Goal: Task Accomplishment & Management: Complete application form

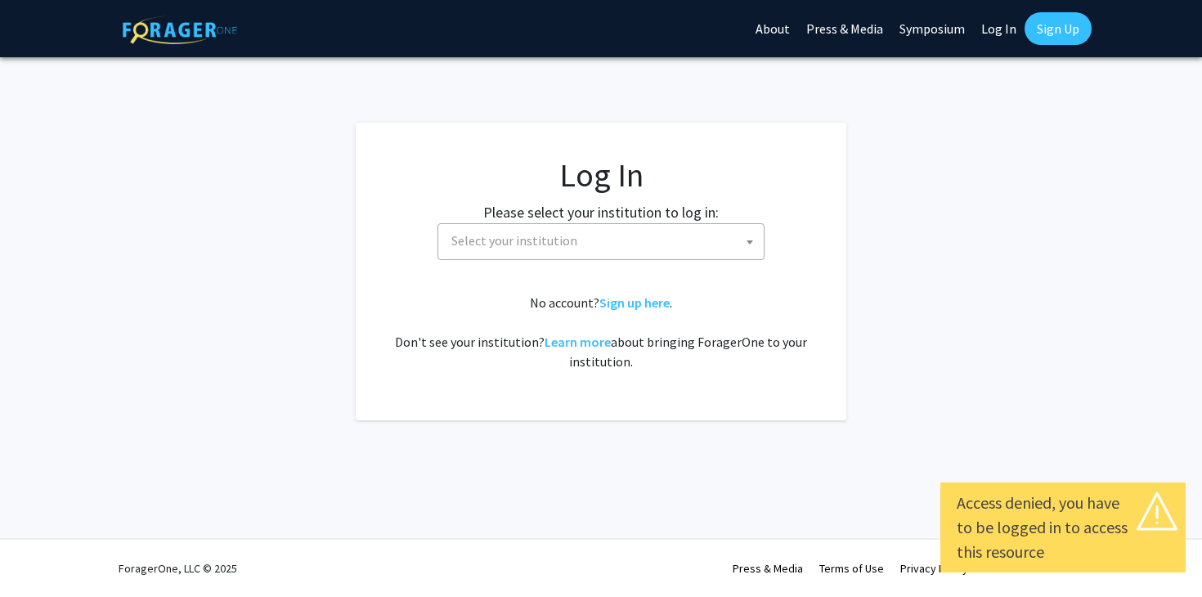
select select
click at [526, 247] on span "Select your institution" at bounding box center [514, 240] width 126 height 16
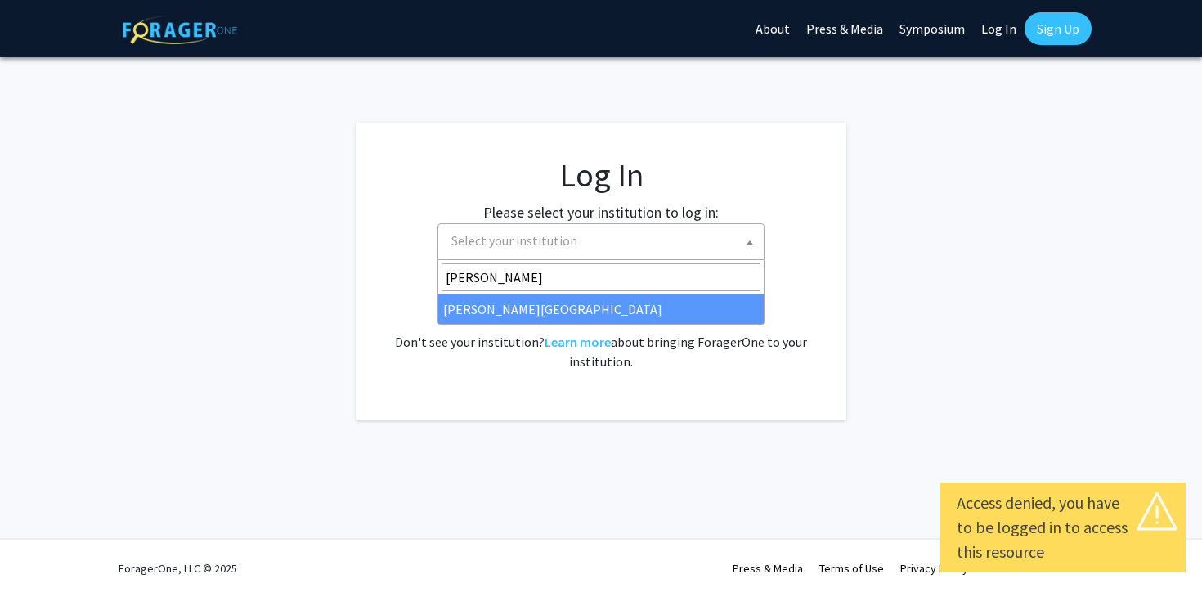
type input "thoma"
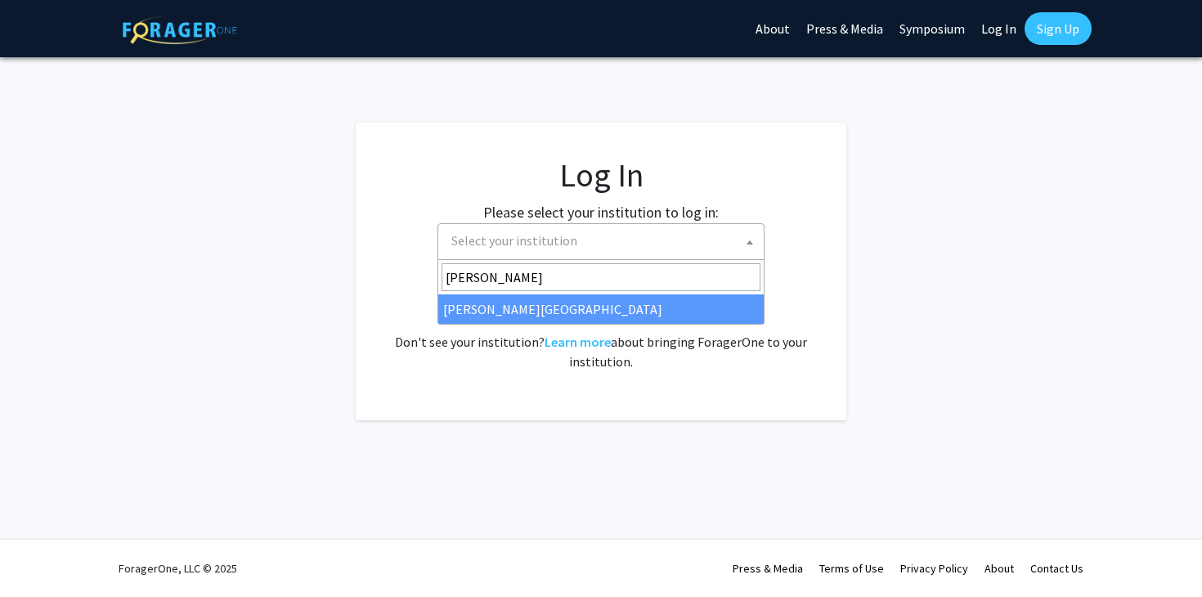
select select "24"
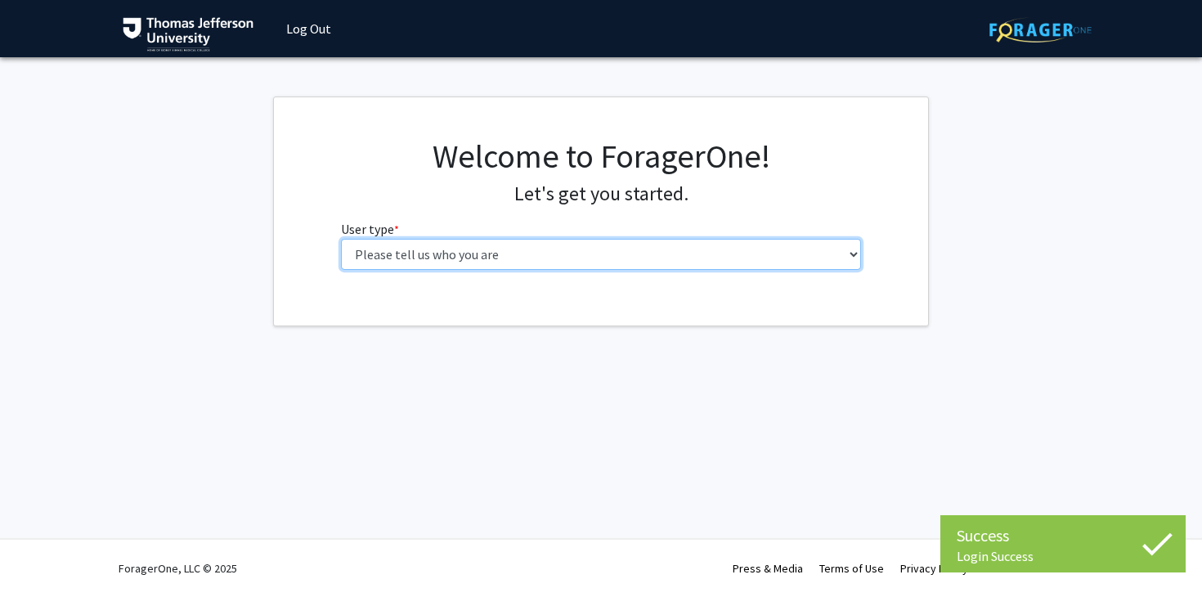
click at [572, 254] on select "Please tell us who you are Undergraduate Student Master's Student Doctoral Cand…" at bounding box center [601, 254] width 521 height 31
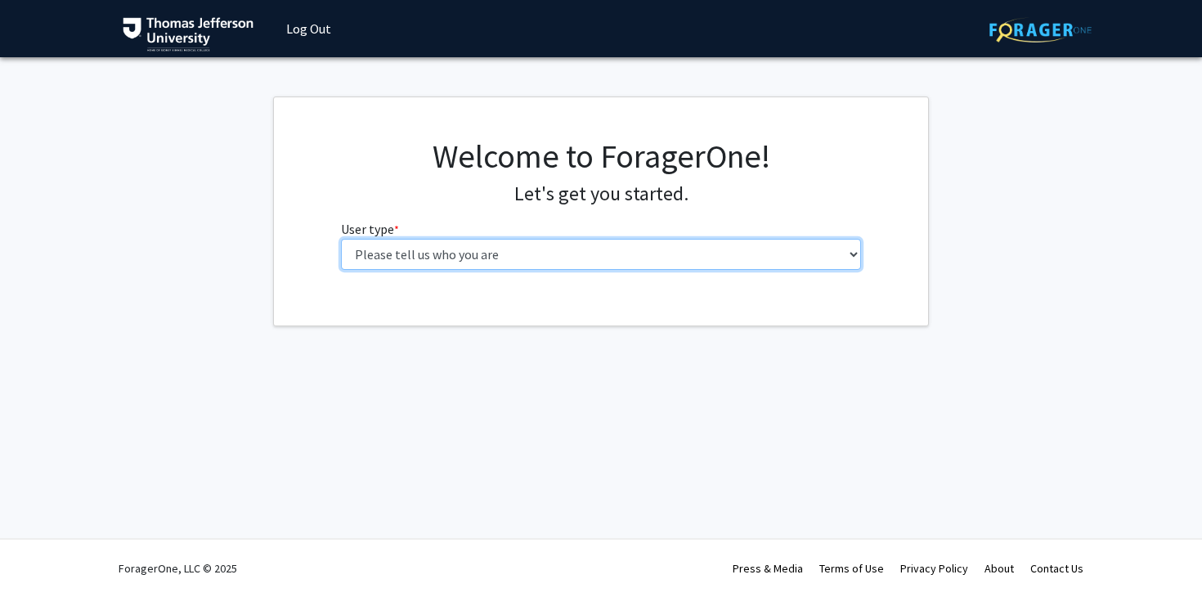
select select "3: doc"
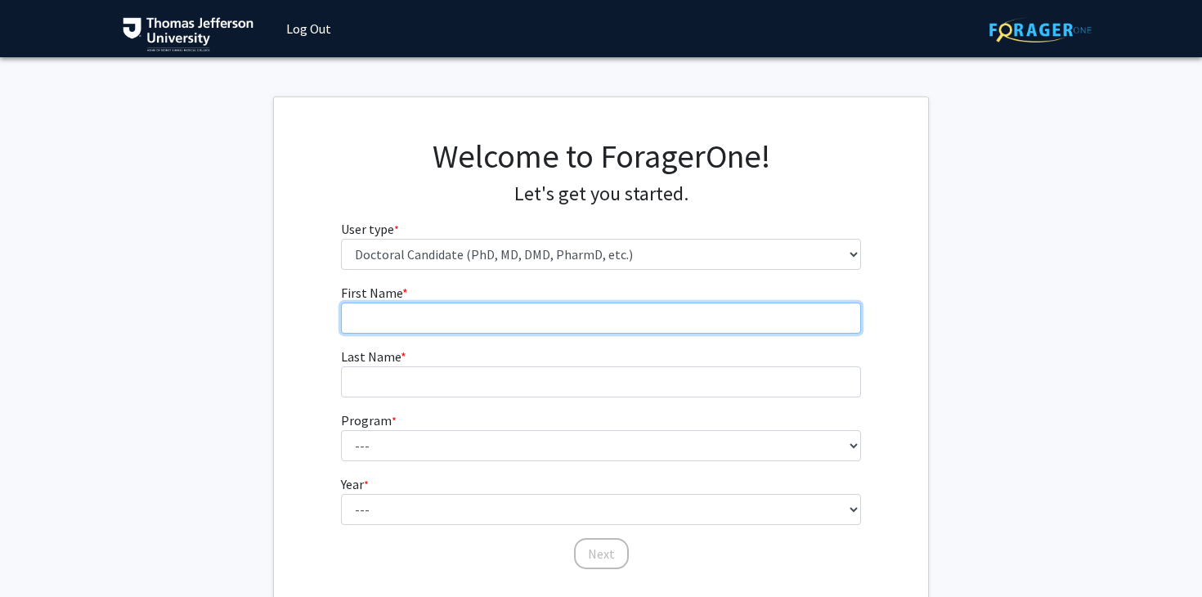
click at [541, 325] on input "First Name * required" at bounding box center [601, 318] width 521 height 31
type input "[PERSON_NAME]"
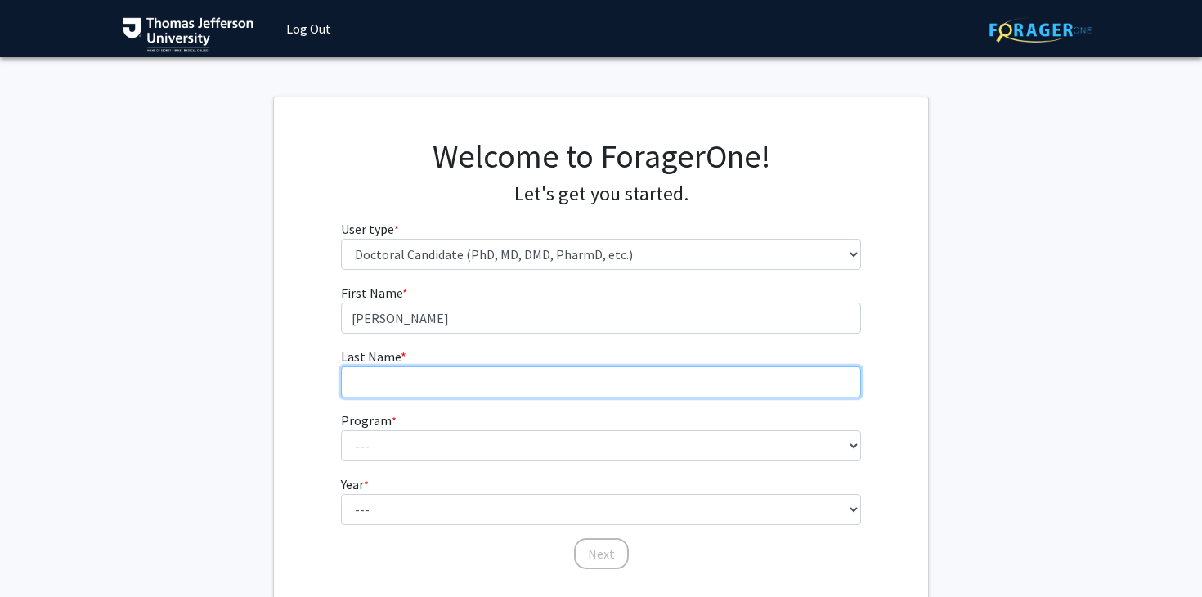
type input "[PERSON_NAME]"
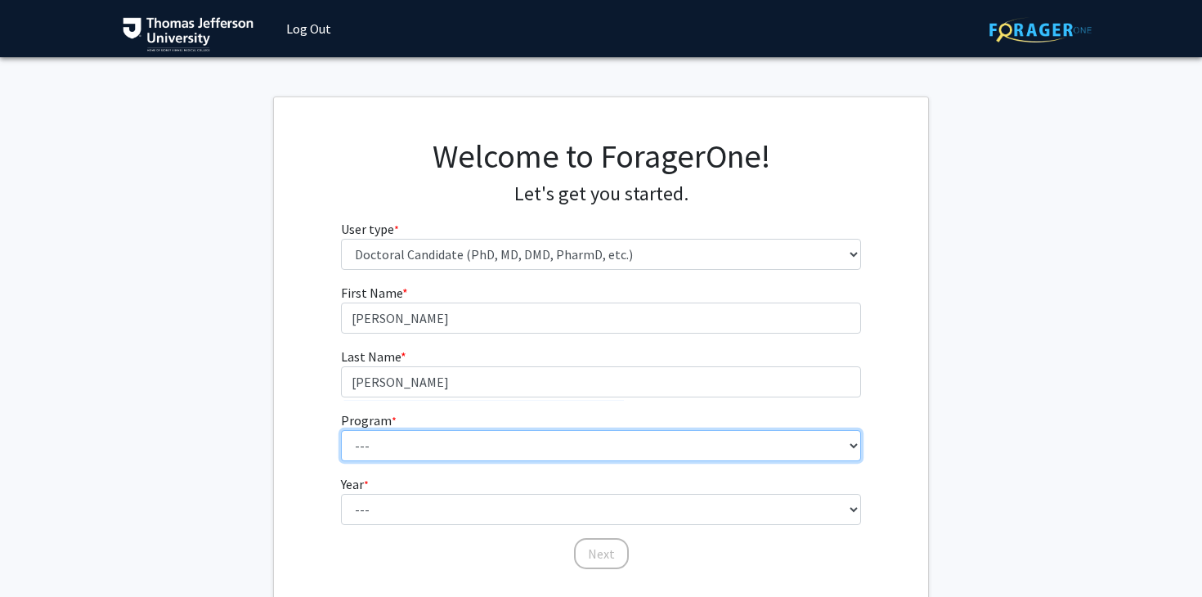
click at [411, 446] on select "--- Accelerated 3+3 BS in Health Sciences/Doctor of [MEDICAL_DATA] Accelerated …" at bounding box center [601, 445] width 521 height 31
select select "35: 815"
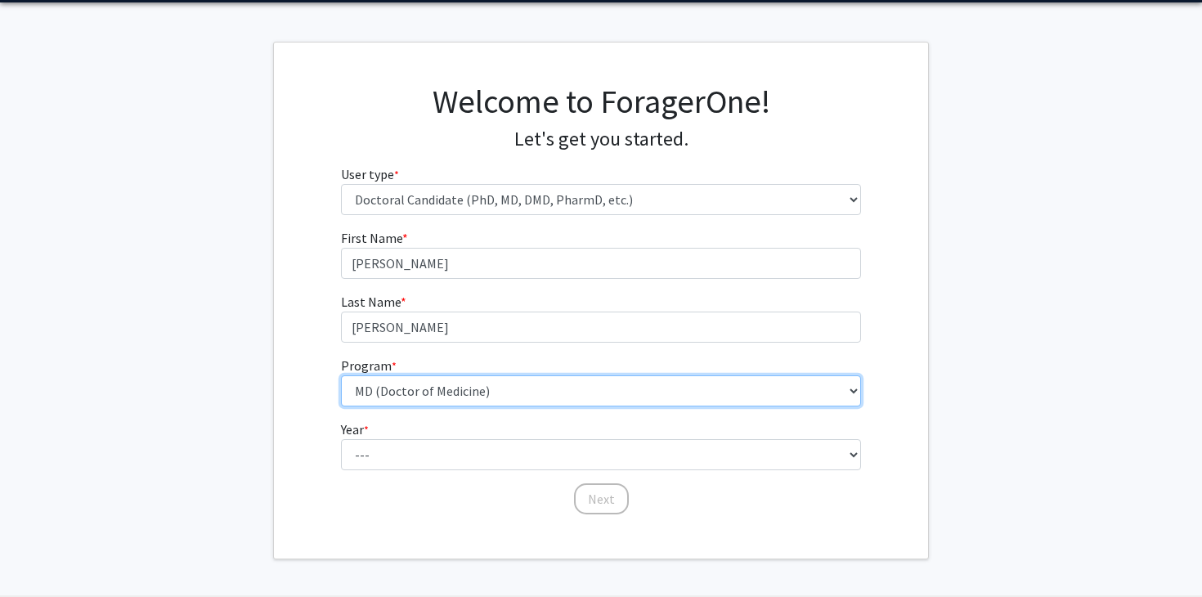
scroll to position [112, 0]
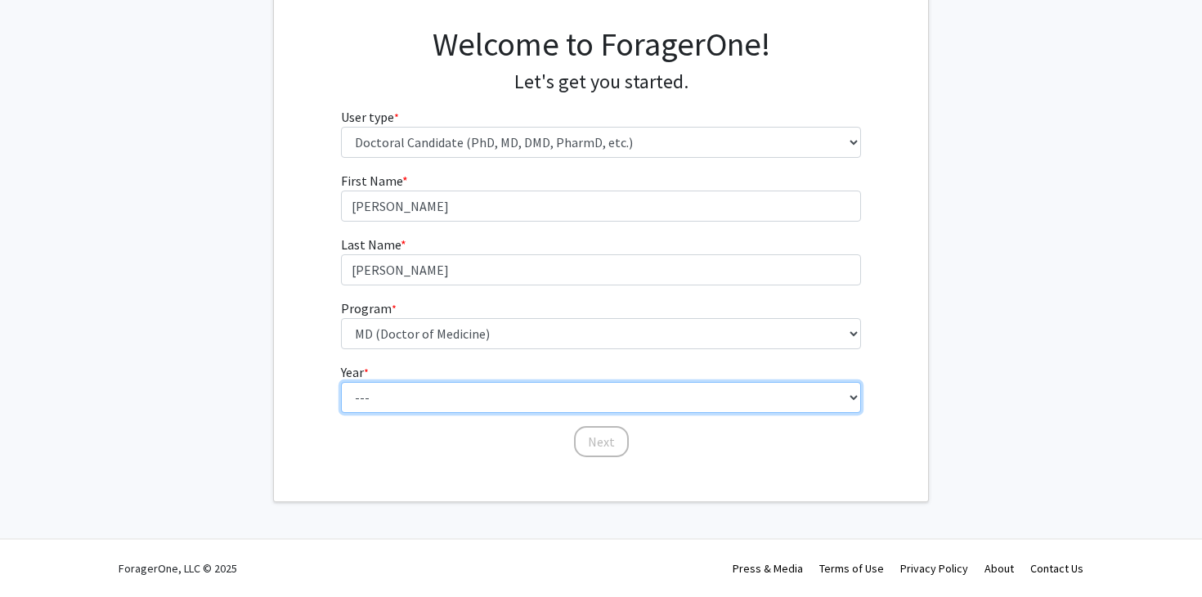
click at [442, 397] on select "--- First Year Second Year Third Year Fourth Year Fifth Year Sixth Year Seventh…" at bounding box center [601, 397] width 521 height 31
select select "1: first_year"
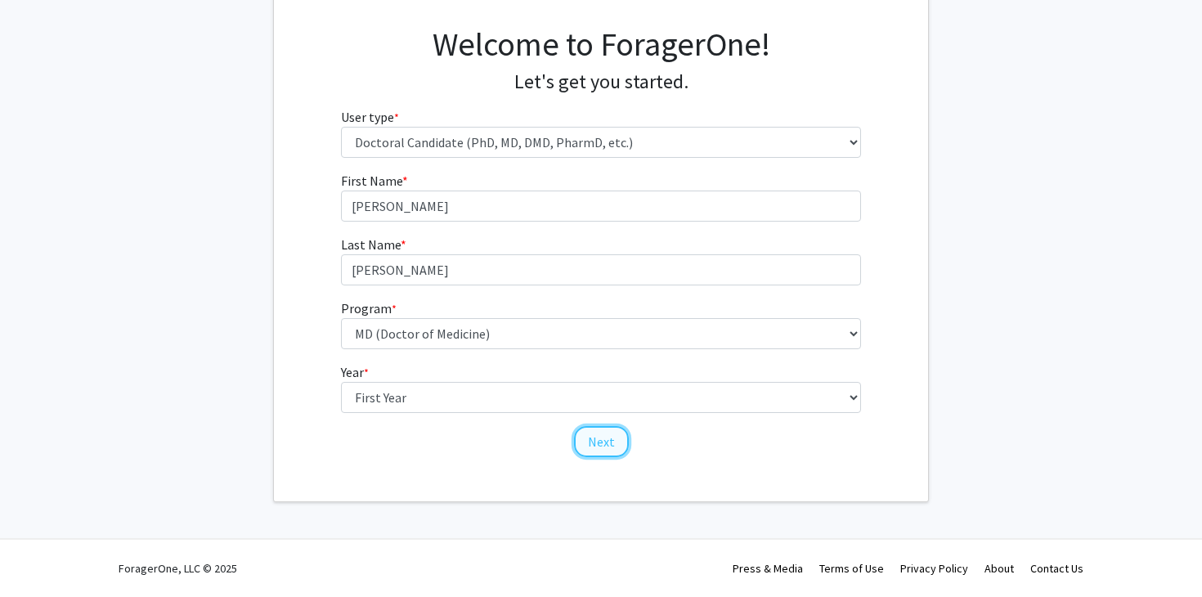
click at [613, 435] on button "Next" at bounding box center [601, 441] width 55 height 31
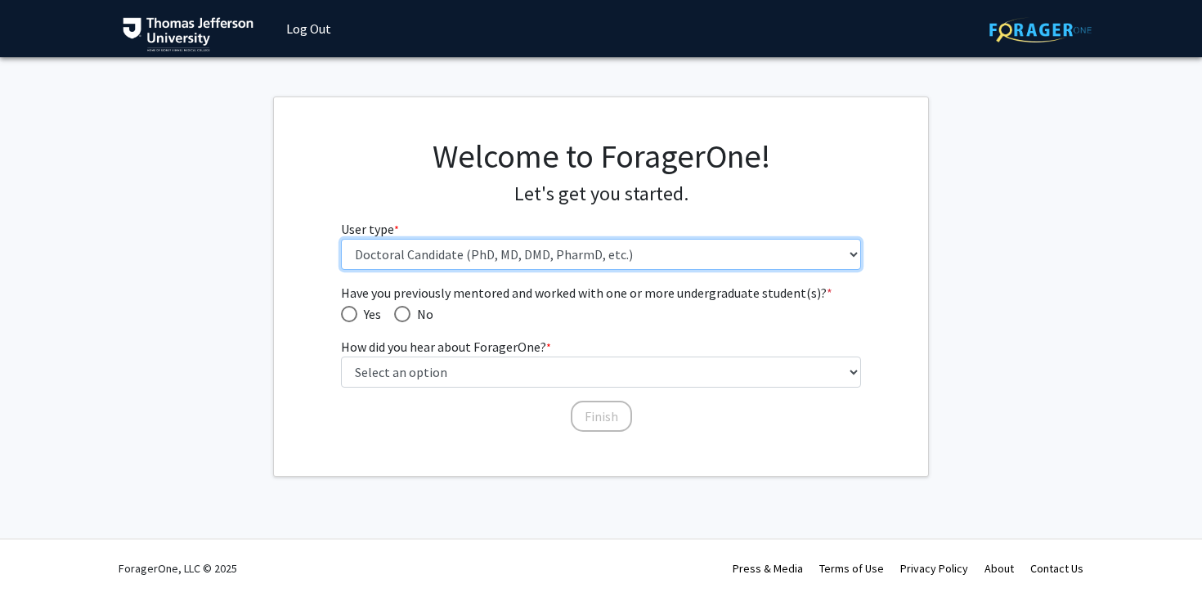
click at [486, 253] on select "Please tell us who you are Undergraduate Student Master's Student Doctoral Cand…" at bounding box center [601, 254] width 521 height 31
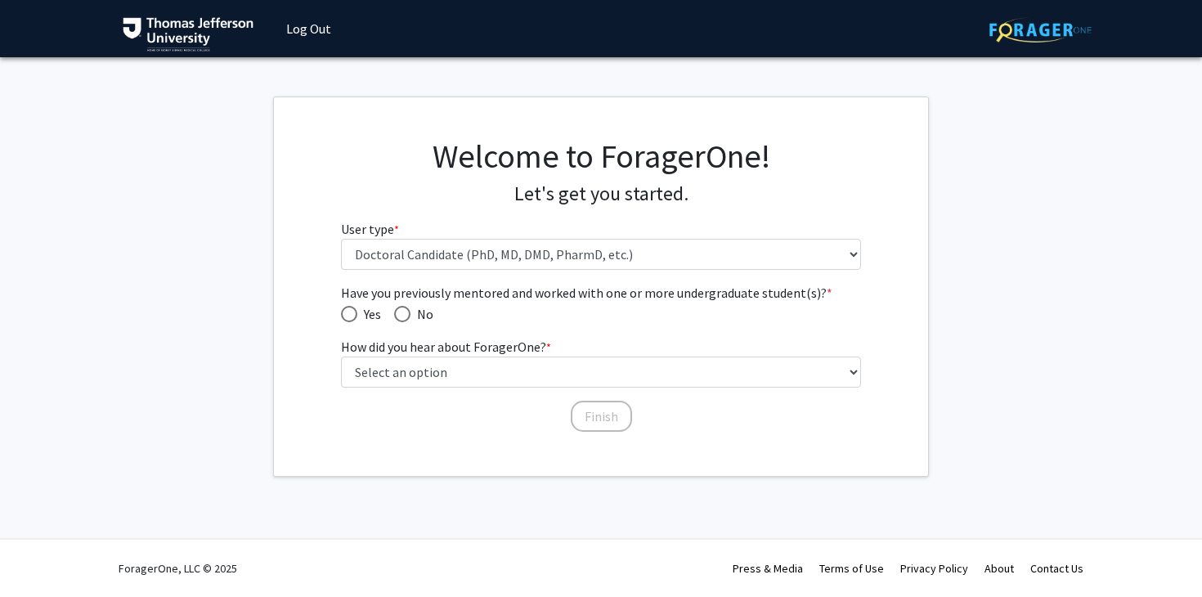
click at [409, 311] on span "Have you previously mentored and worked with one or more undergraduate student(…" at bounding box center [402, 314] width 16 height 16
click at [409, 311] on input "No" at bounding box center [402, 314] width 16 height 16
radio input "true"
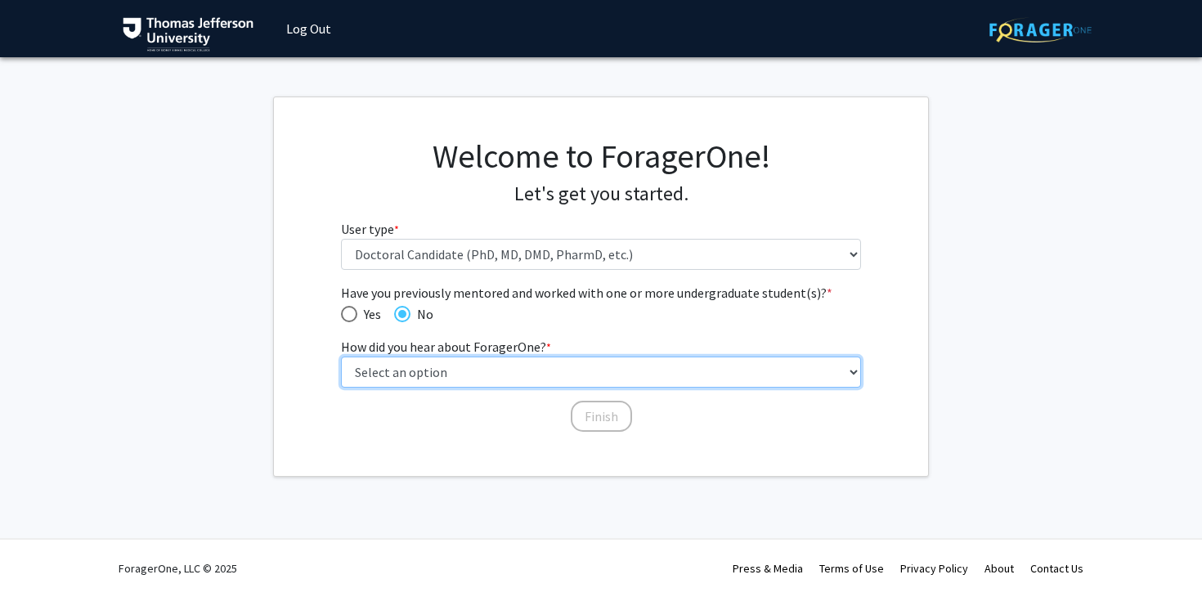
click at [421, 367] on select "Select an option Peer/student recommendation Faculty/staff recommendation Unive…" at bounding box center [601, 372] width 521 height 31
select select "2: faculty_recommendation"
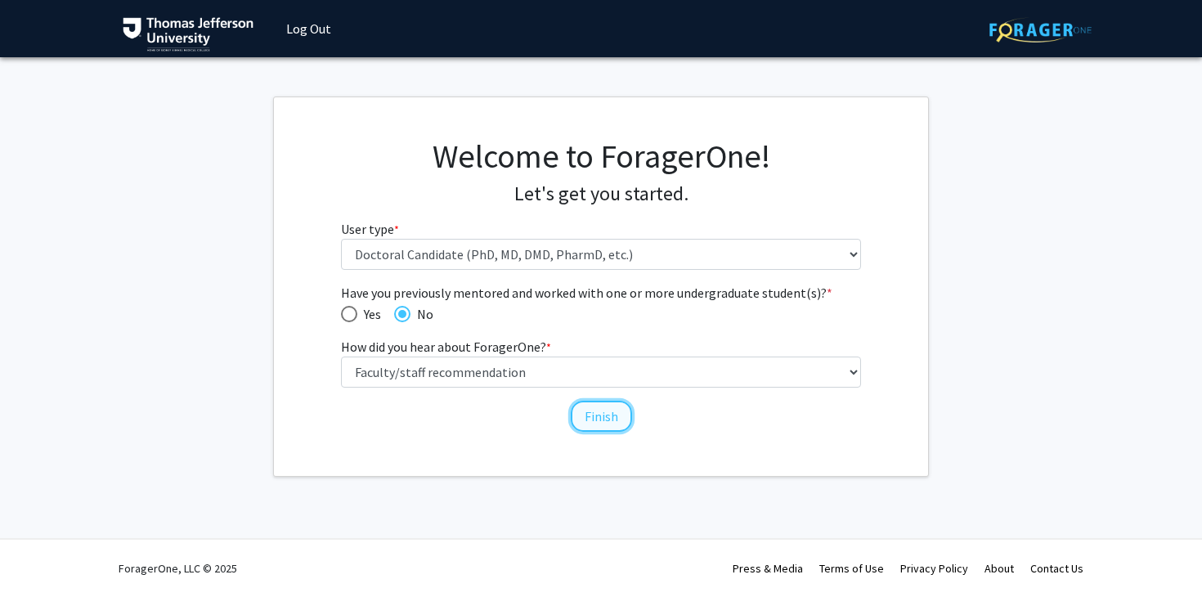
click at [586, 424] on button "Finish" at bounding box center [601, 416] width 61 height 31
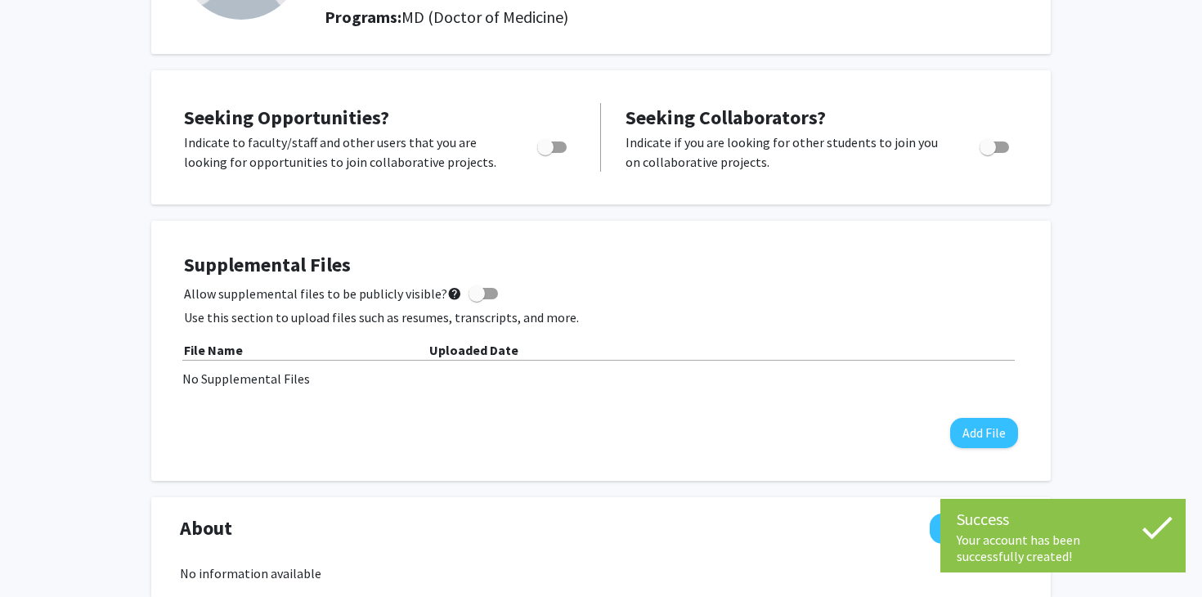
scroll to position [216, 0]
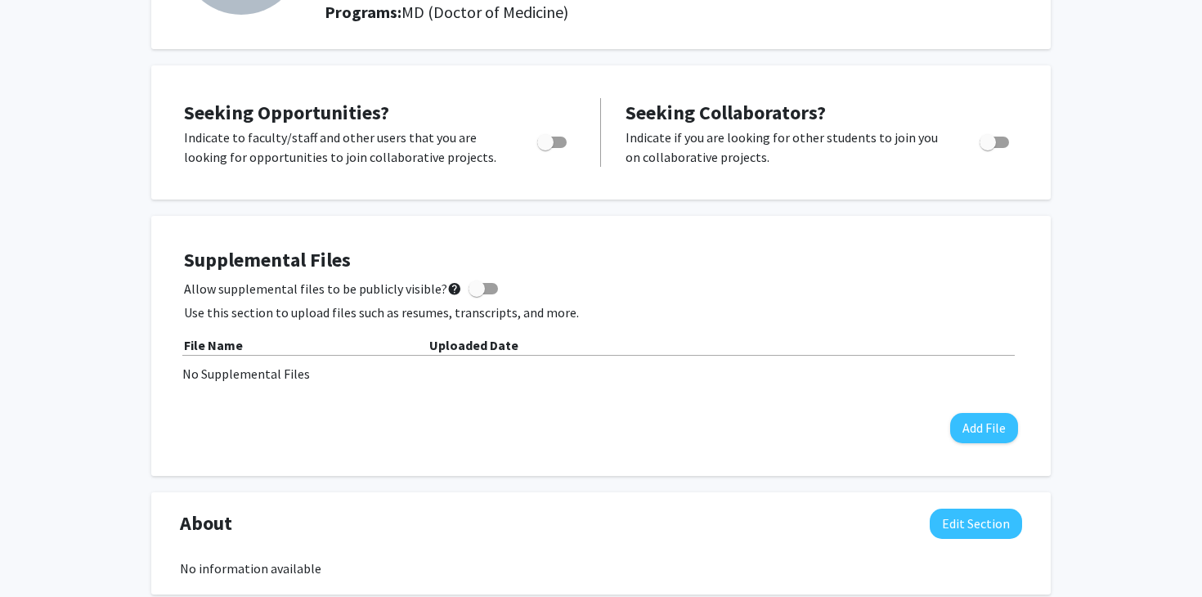
click at [554, 141] on span "Toggle" at bounding box center [551, 142] width 29 height 11
click at [545, 148] on input "Are you actively seeking opportunities?" at bounding box center [545, 148] width 1 height 1
checkbox input "true"
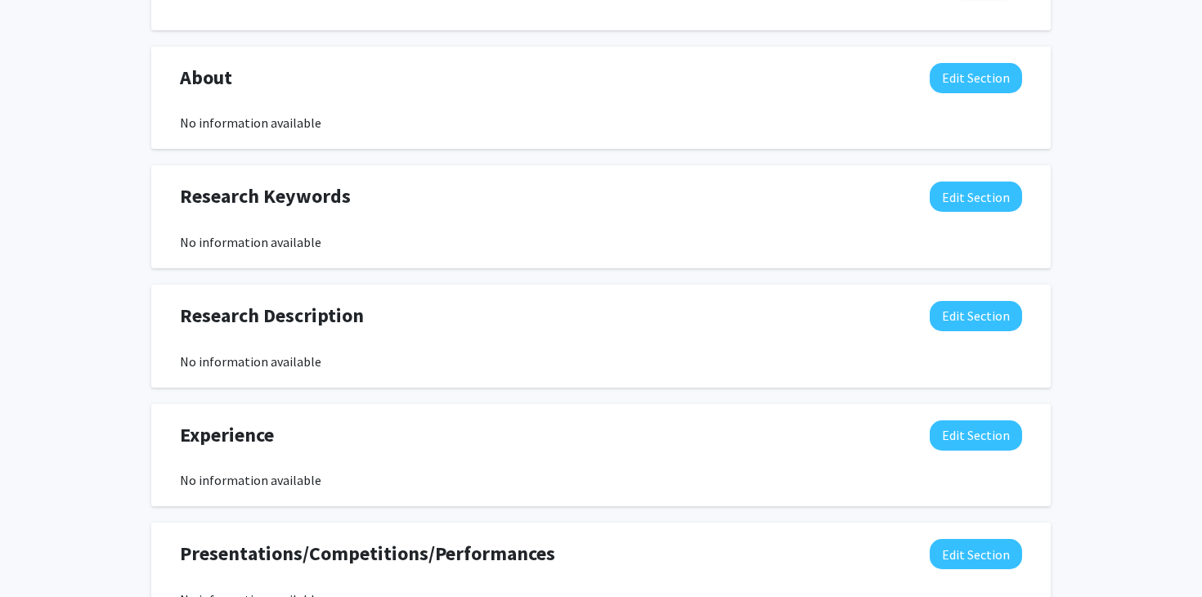
scroll to position [0, 0]
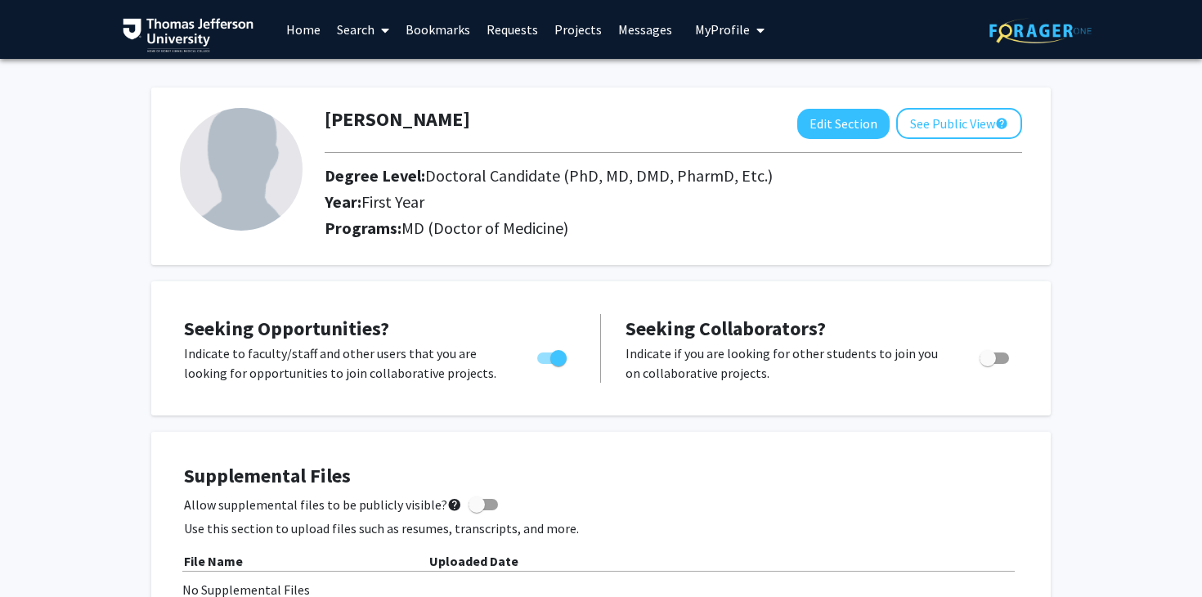
click at [357, 22] on link "Search" at bounding box center [363, 29] width 69 height 57
click at [384, 79] on span "Faculty/Staff" at bounding box center [389, 75] width 120 height 33
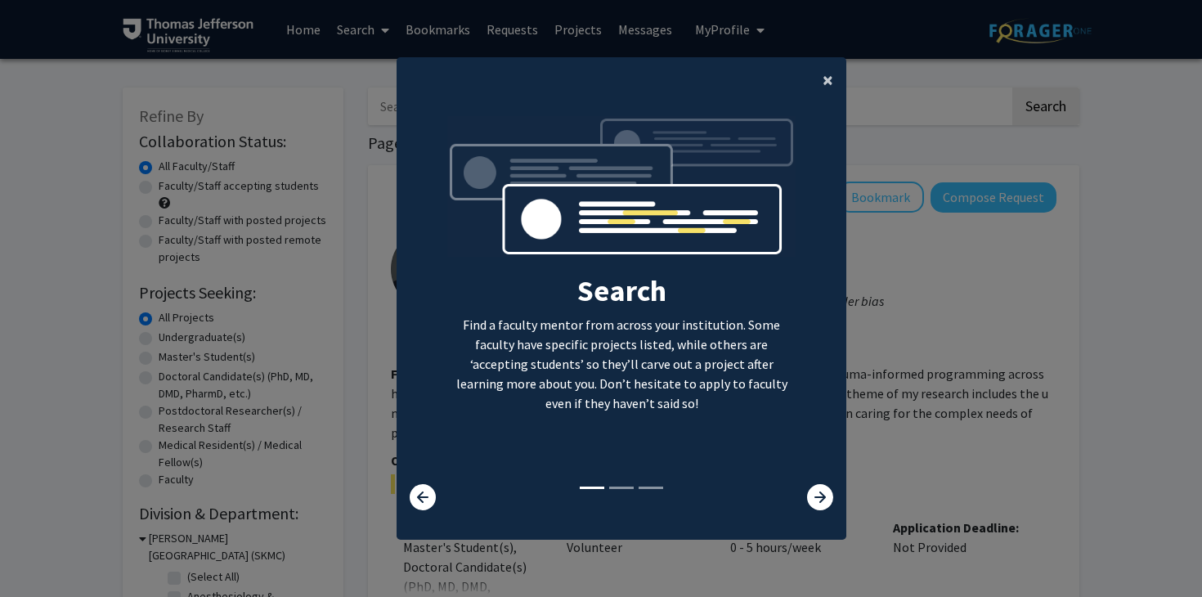
click at [833, 76] on span "×" at bounding box center [828, 79] width 11 height 25
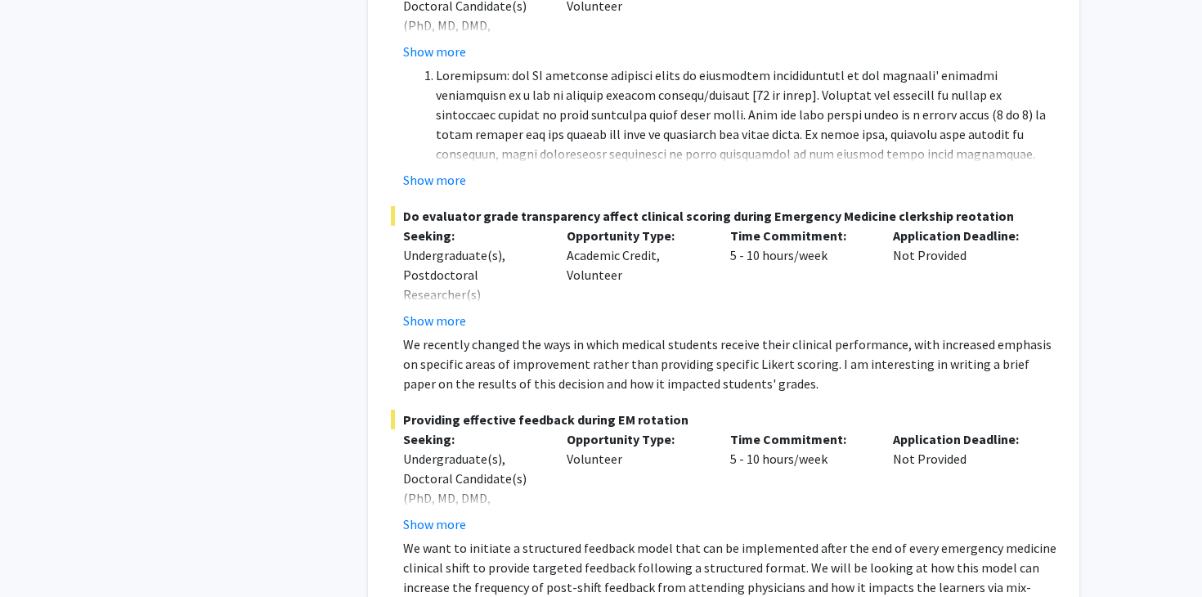
scroll to position [9588, 0]
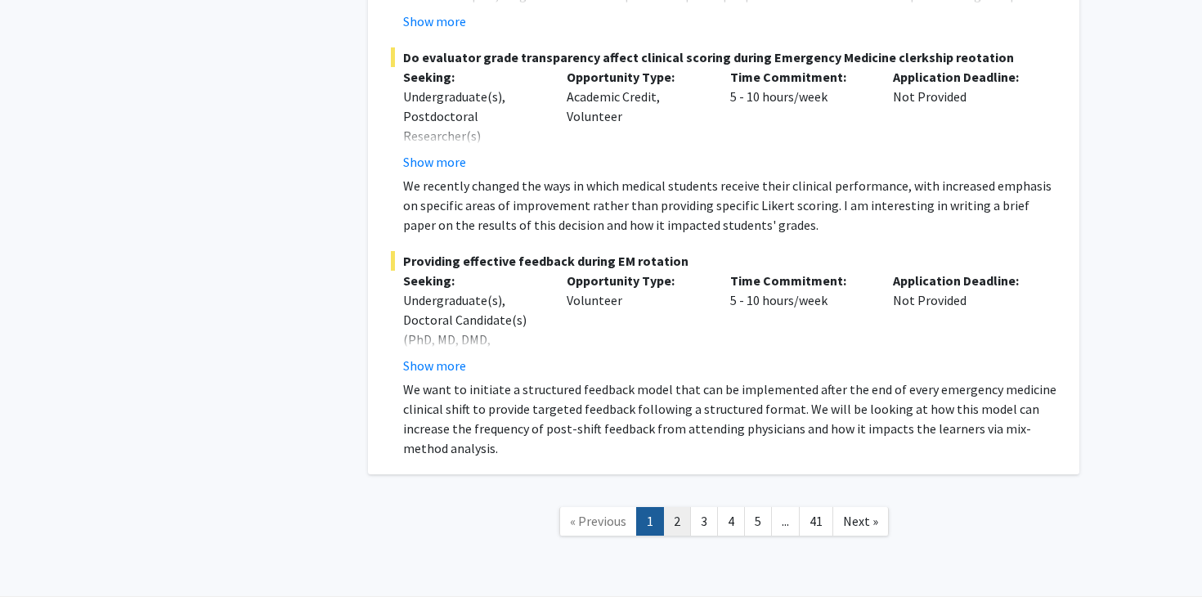
click at [683, 507] on link "2" at bounding box center [677, 521] width 28 height 29
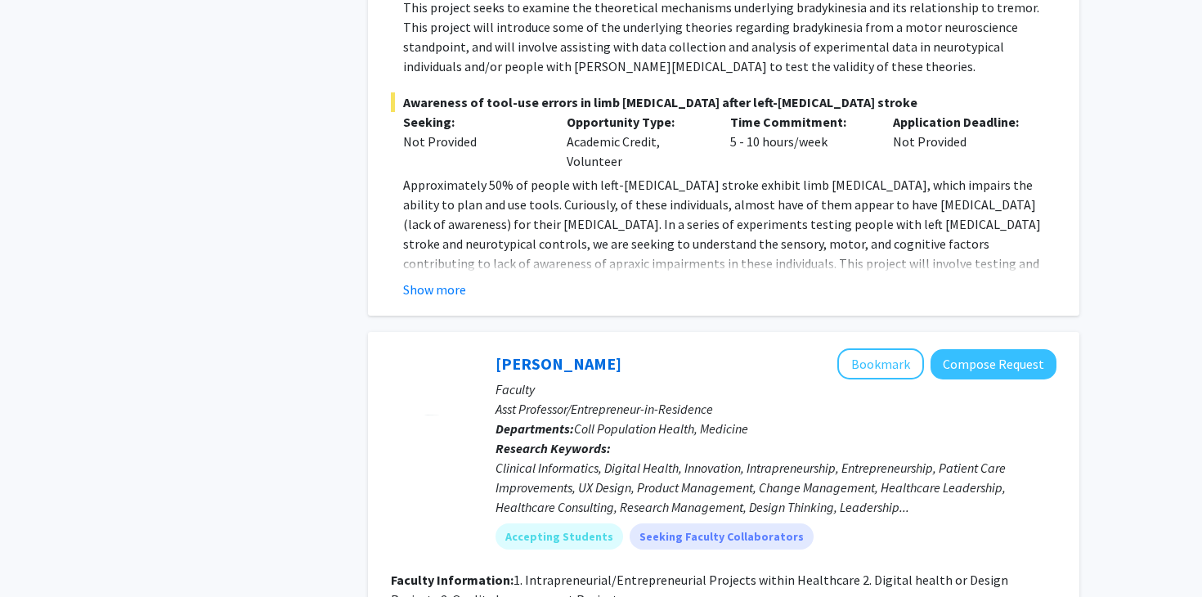
scroll to position [1210, 0]
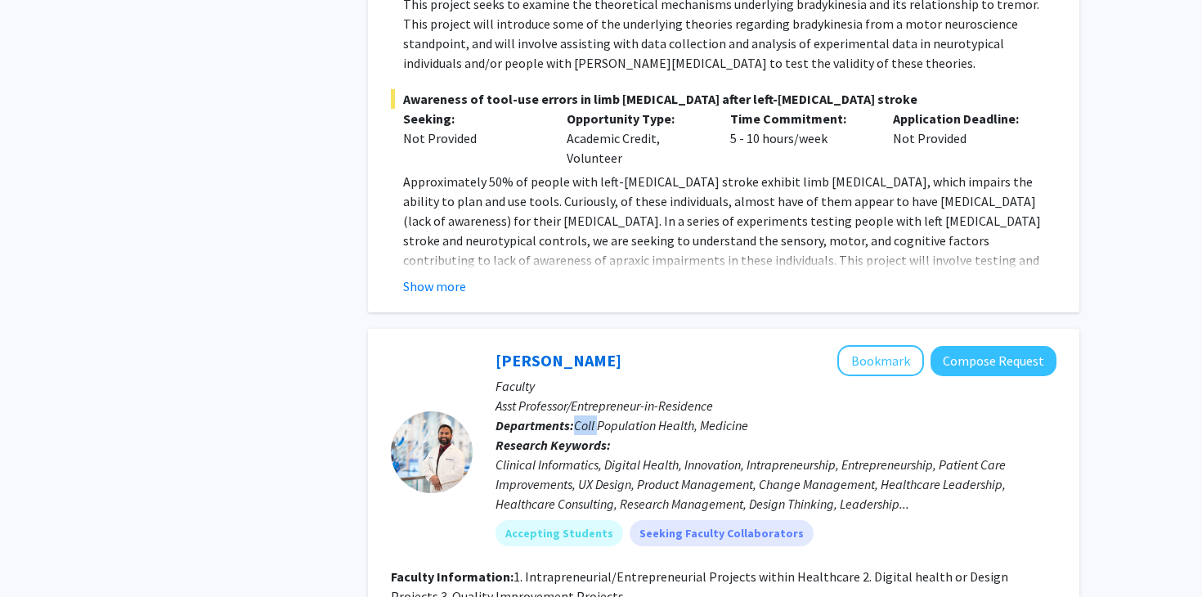
drag, startPoint x: 579, startPoint y: 405, endPoint x: 599, endPoint y: 406, distance: 19.6
click at [599, 417] on span "Coll Population Health, Medicine" at bounding box center [661, 425] width 174 height 16
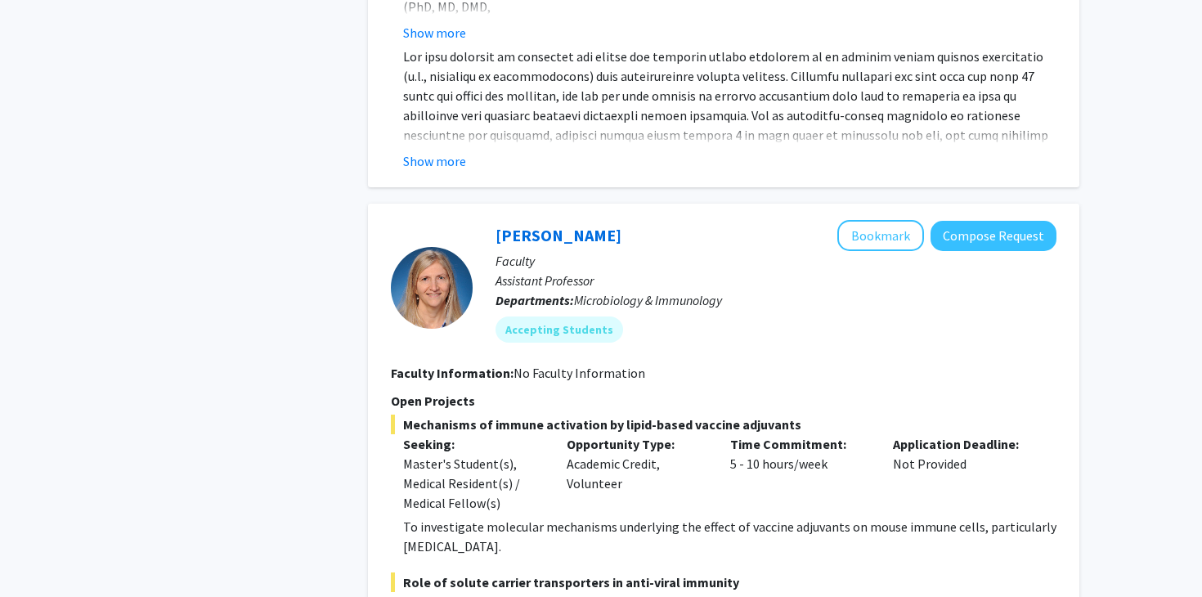
scroll to position [5932, 0]
